Goal: Information Seeking & Learning: Learn about a topic

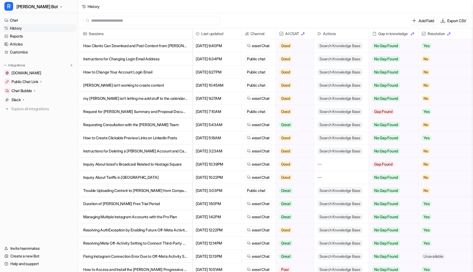
click at [152, 46] on p "How Clients Can Download and Post Content from [PERSON_NAME]" at bounding box center [135, 45] width 105 height 13
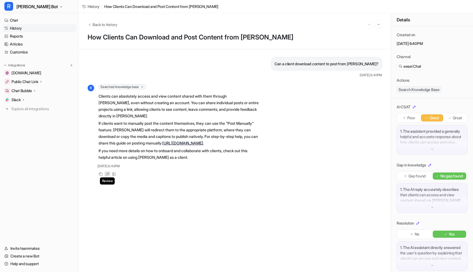
click at [107, 176] on icon at bounding box center [107, 174] width 4 height 4
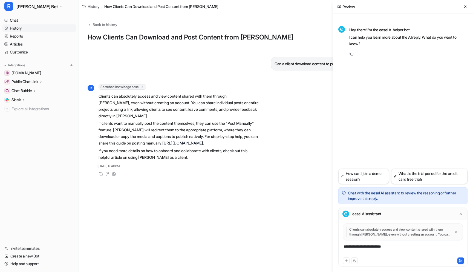
click at [376, 245] on div "**********" at bounding box center [403, 250] width 127 height 13
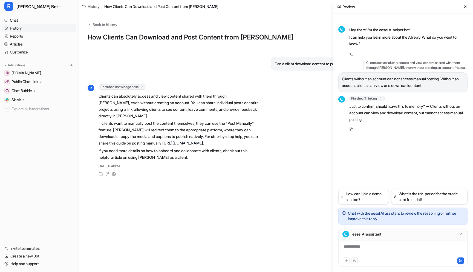
click at [367, 249] on div "**********" at bounding box center [403, 250] width 127 height 13
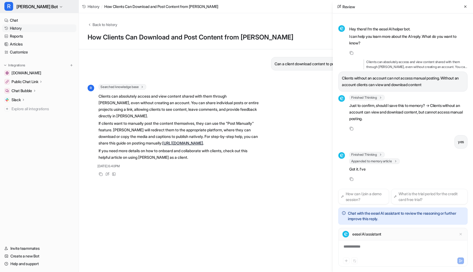
scroll to position [14, 0]
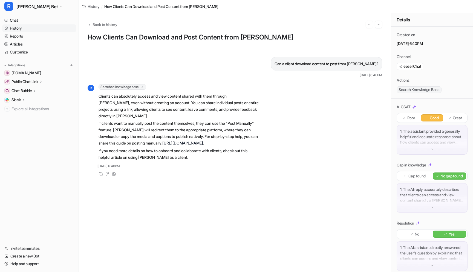
click at [10, 26] on link "History" at bounding box center [39, 28] width 74 height 8
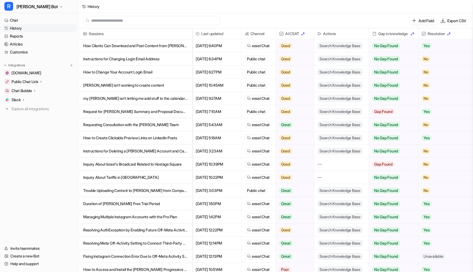
click at [142, 63] on p "Instructions for Changing Login Email Address" at bounding box center [135, 58] width 105 height 13
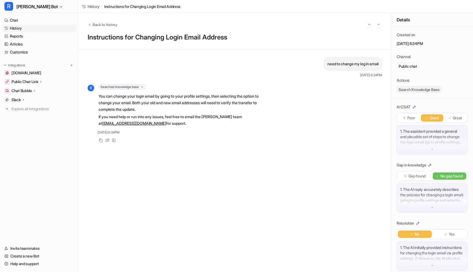
click at [21, 29] on link "History" at bounding box center [39, 28] width 74 height 8
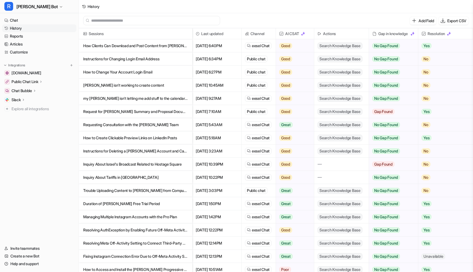
click at [126, 77] on p "How to Change Your Account Login Email" at bounding box center [135, 71] width 105 height 13
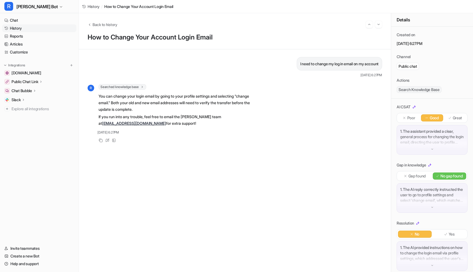
click at [16, 28] on link "History" at bounding box center [39, 28] width 74 height 8
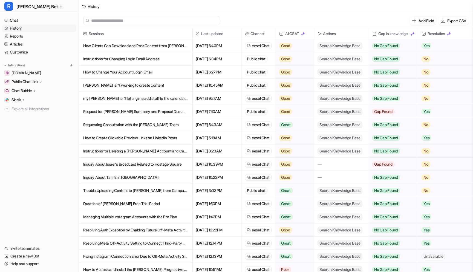
click at [110, 84] on p "[PERSON_NAME] isn't working to create content" at bounding box center [135, 85] width 105 height 13
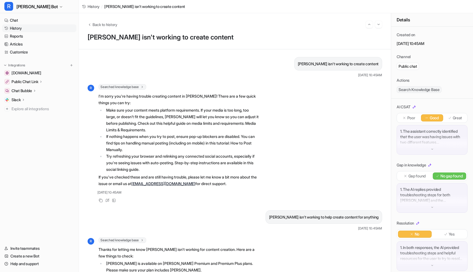
click at [23, 27] on link "History" at bounding box center [39, 28] width 74 height 8
